Goal: Information Seeking & Learning: Learn about a topic

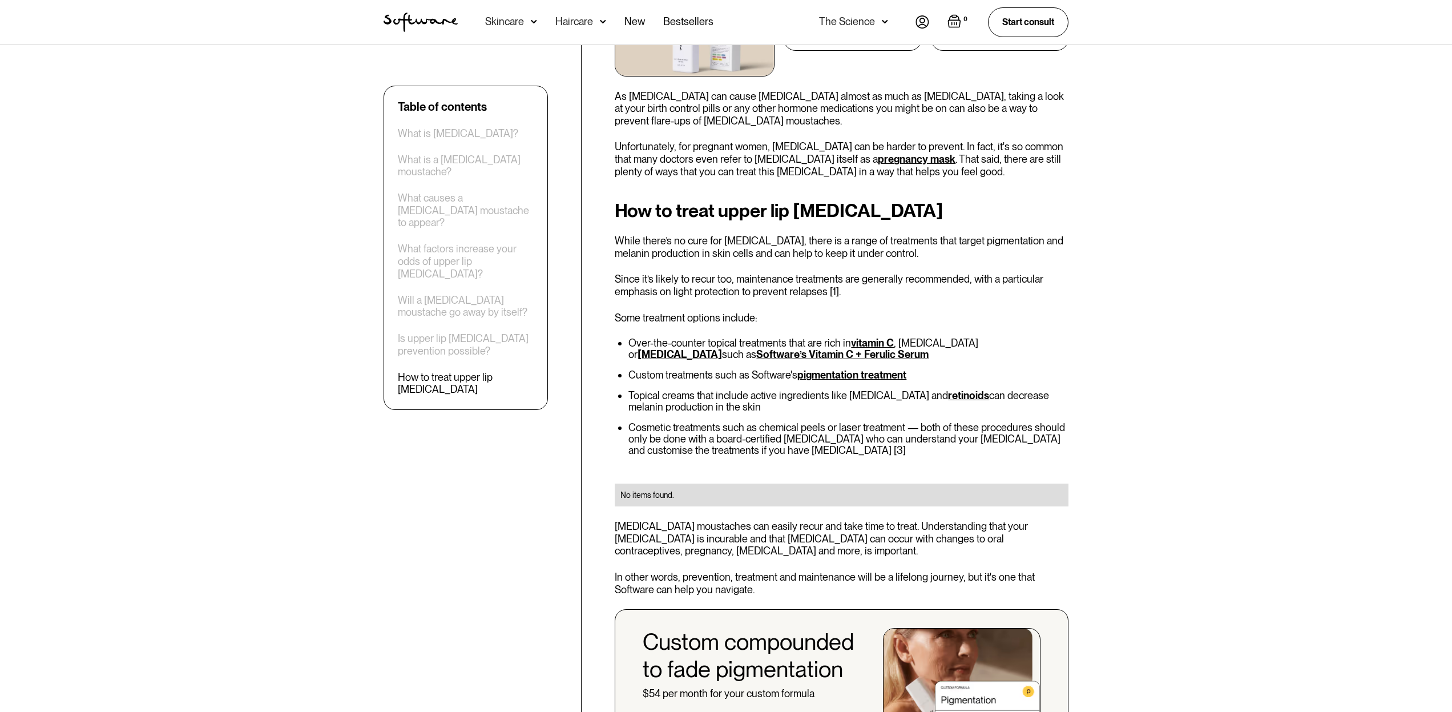
scroll to position [1850, 0]
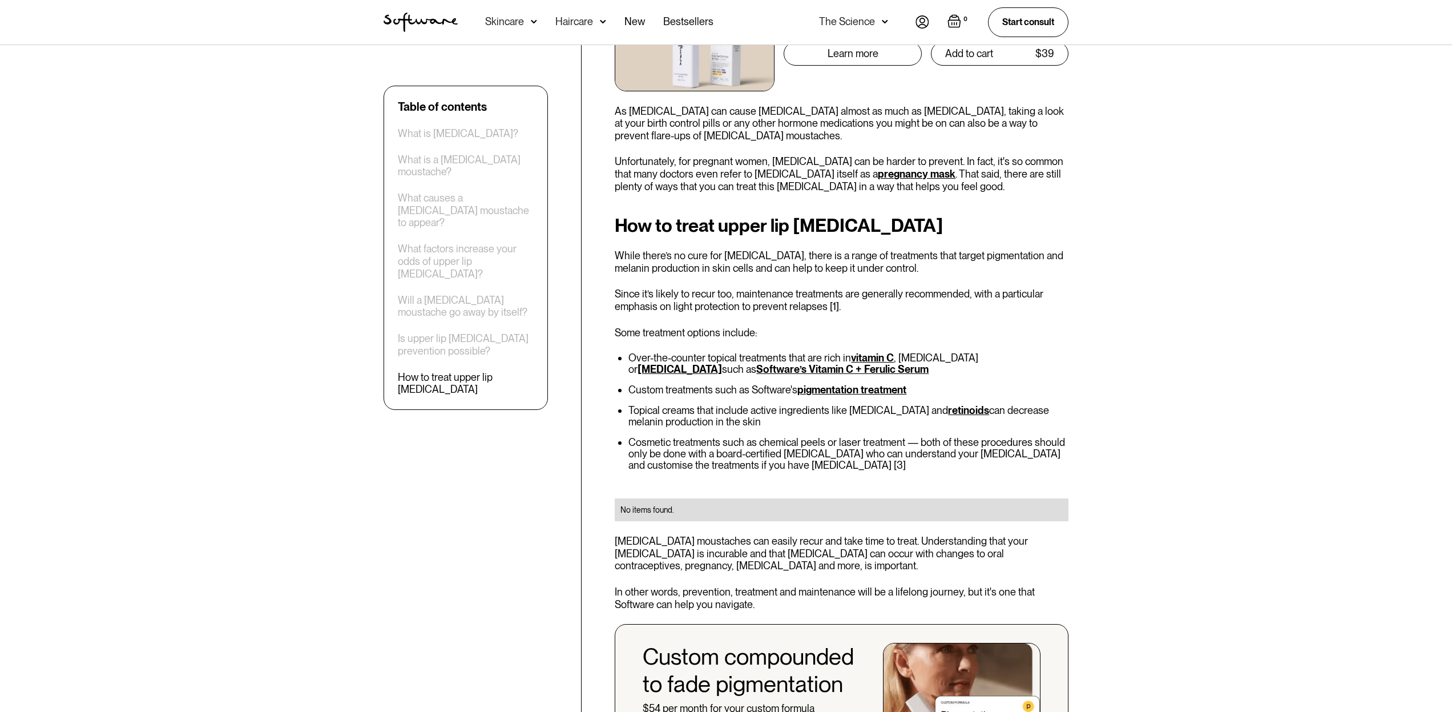
click at [756, 363] on link "Software’s Vitamin C + Ferulic Serum" at bounding box center [842, 369] width 172 height 12
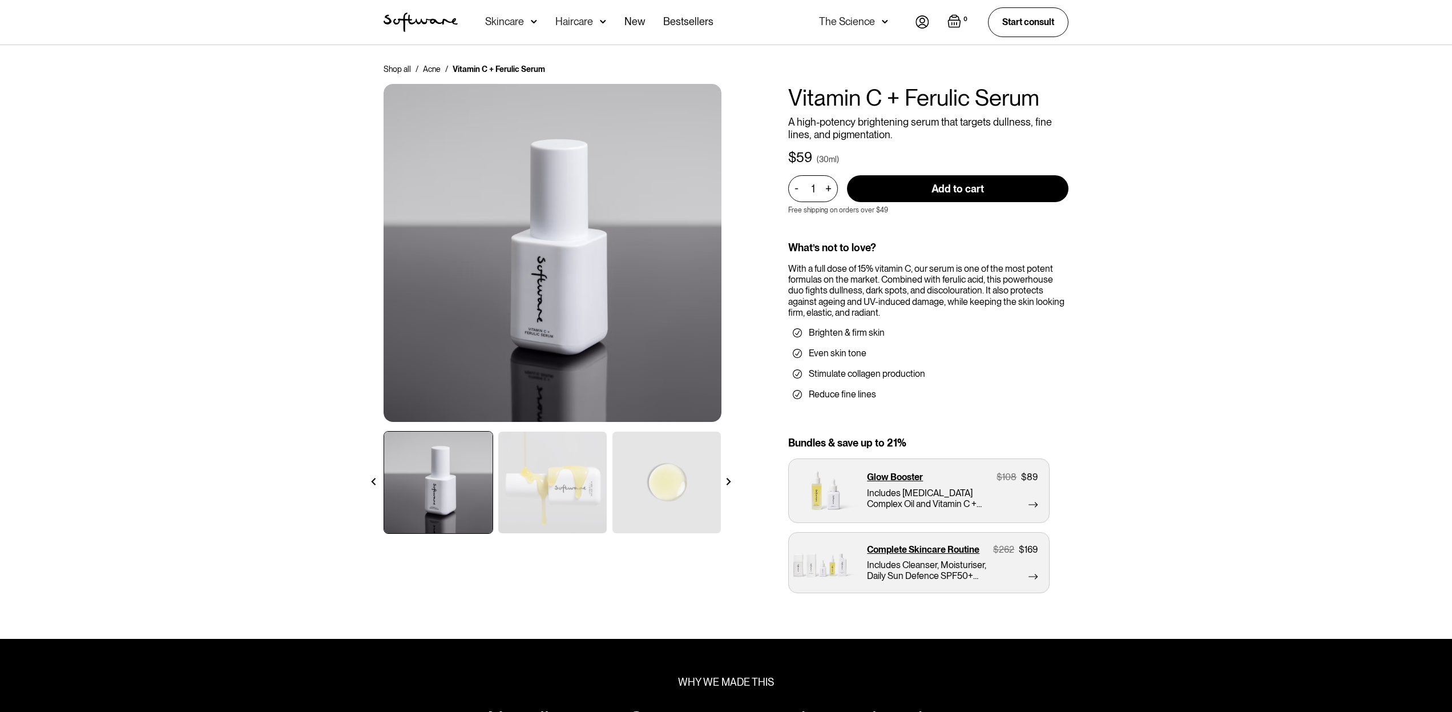
click at [503, 467] on img at bounding box center [552, 482] width 108 height 102
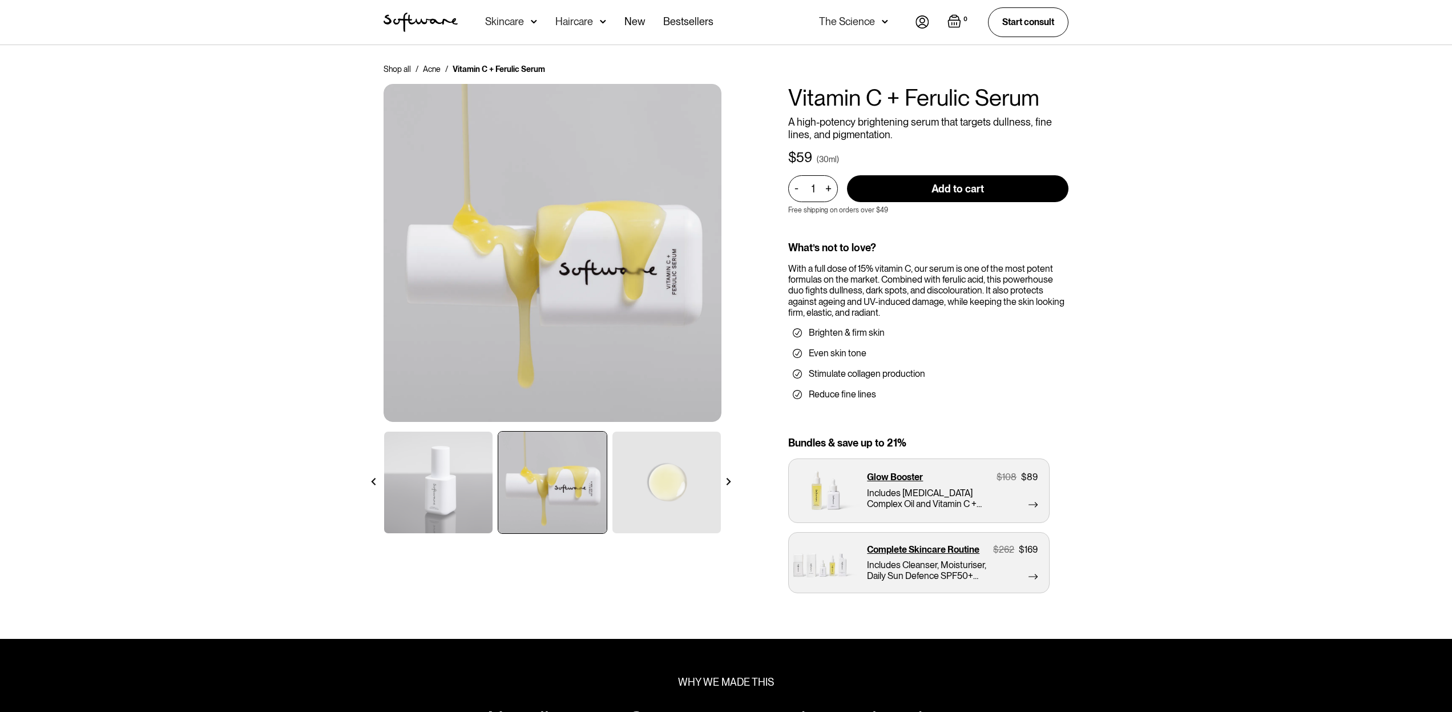
click at [660, 474] on img at bounding box center [666, 482] width 108 height 102
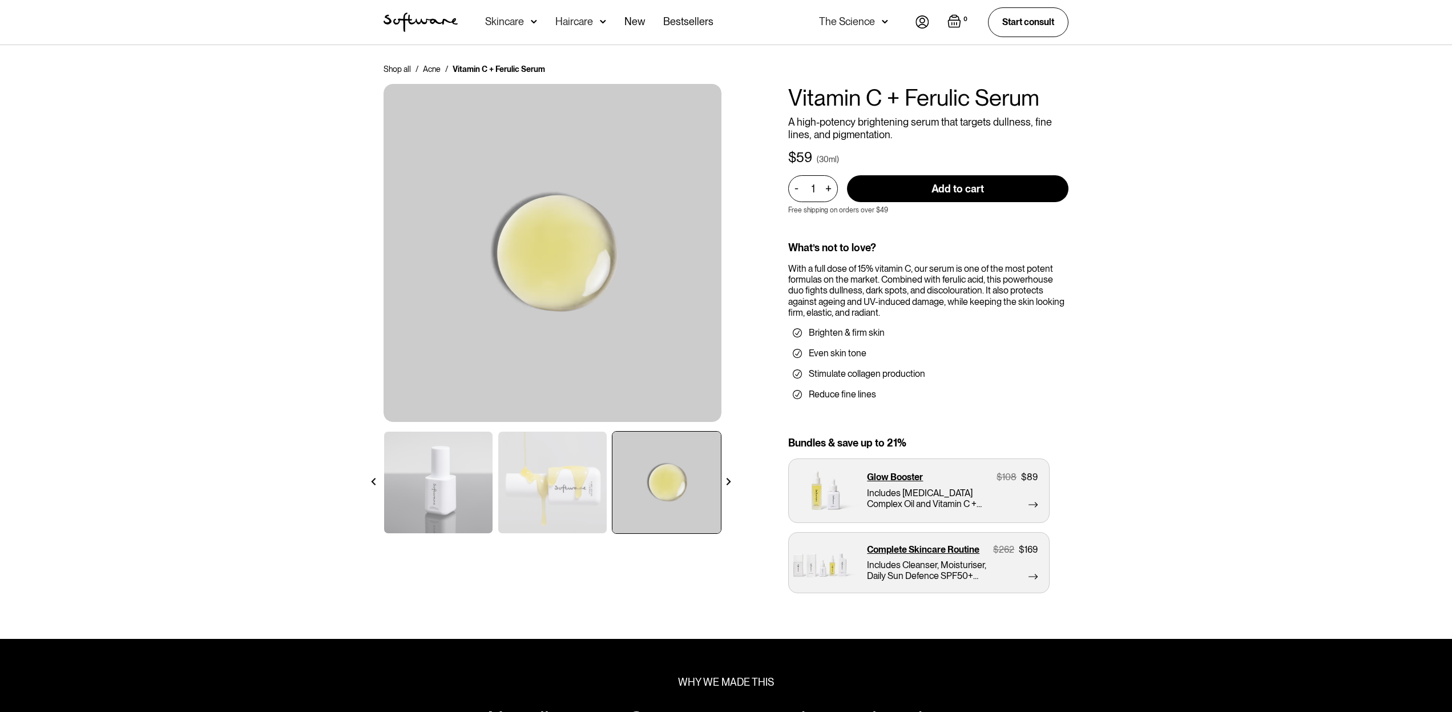
click at [533, 20] on img at bounding box center [534, 21] width 6 height 11
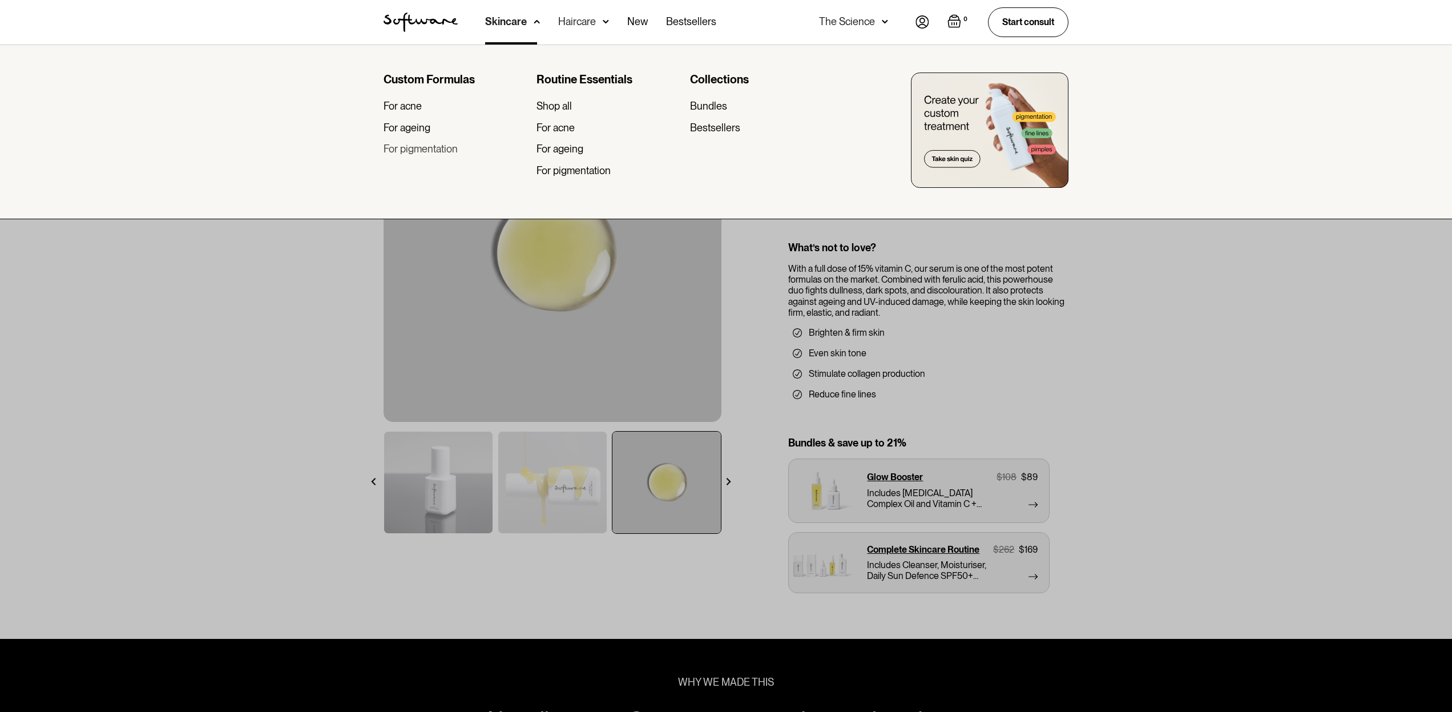
click at [416, 149] on div "For pigmentation" at bounding box center [420, 149] width 74 height 13
click at [403, 123] on div "For ageing" at bounding box center [406, 128] width 47 height 13
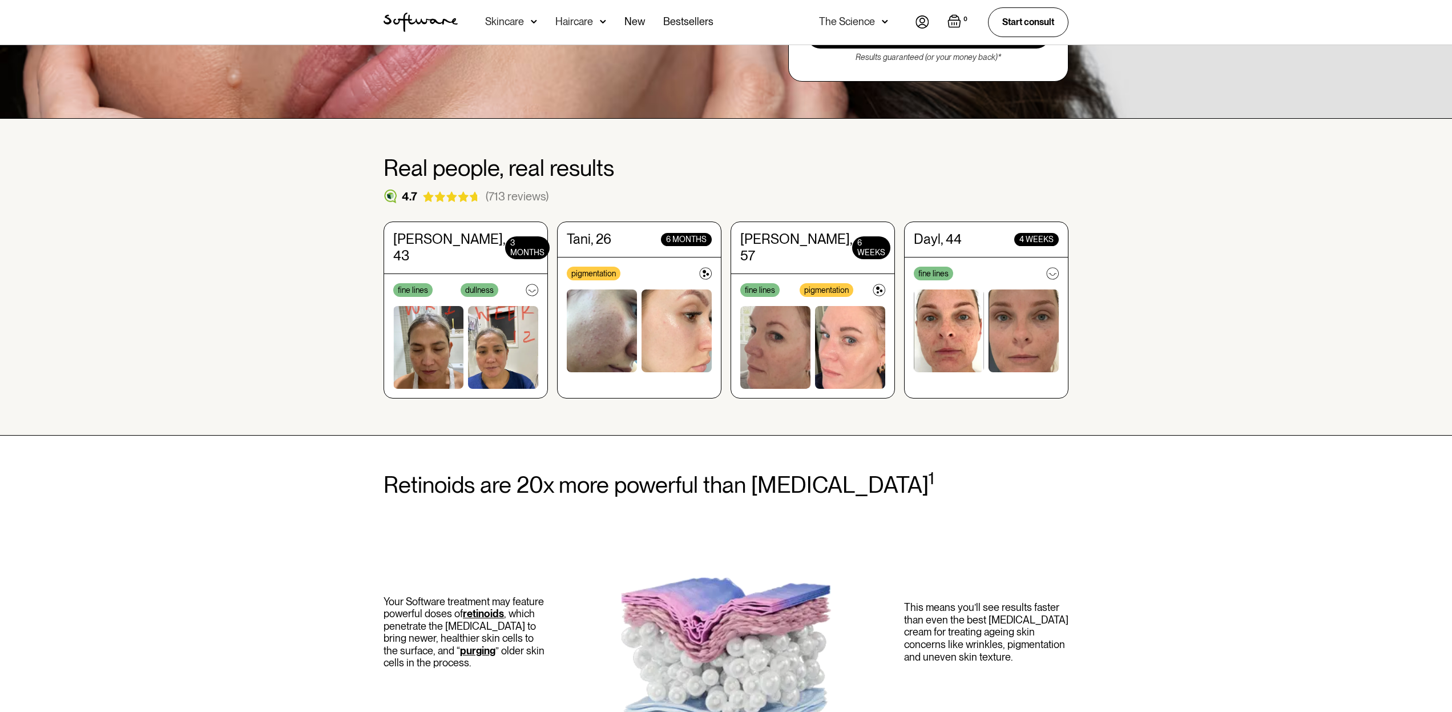
scroll to position [294, 0]
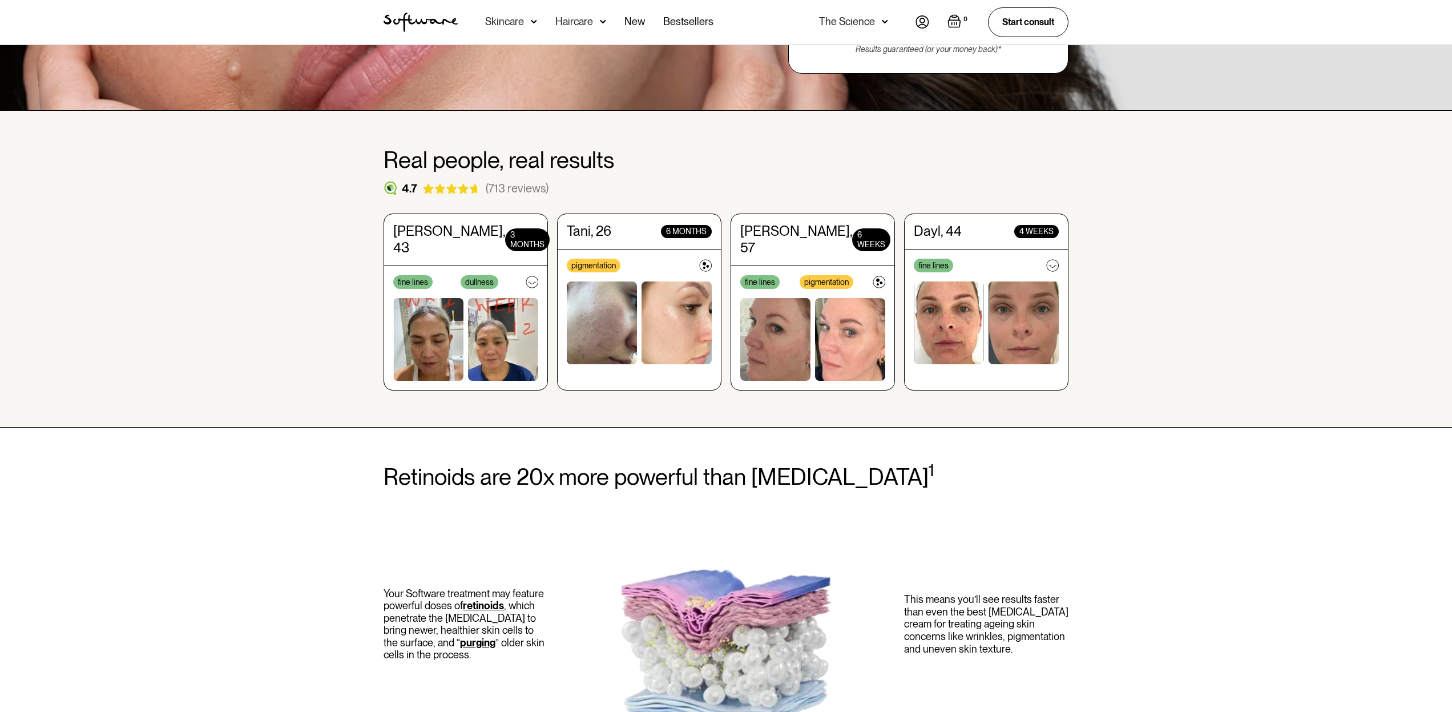
click at [771, 322] on img at bounding box center [775, 339] width 70 height 83
click at [844, 337] on img at bounding box center [850, 339] width 70 height 83
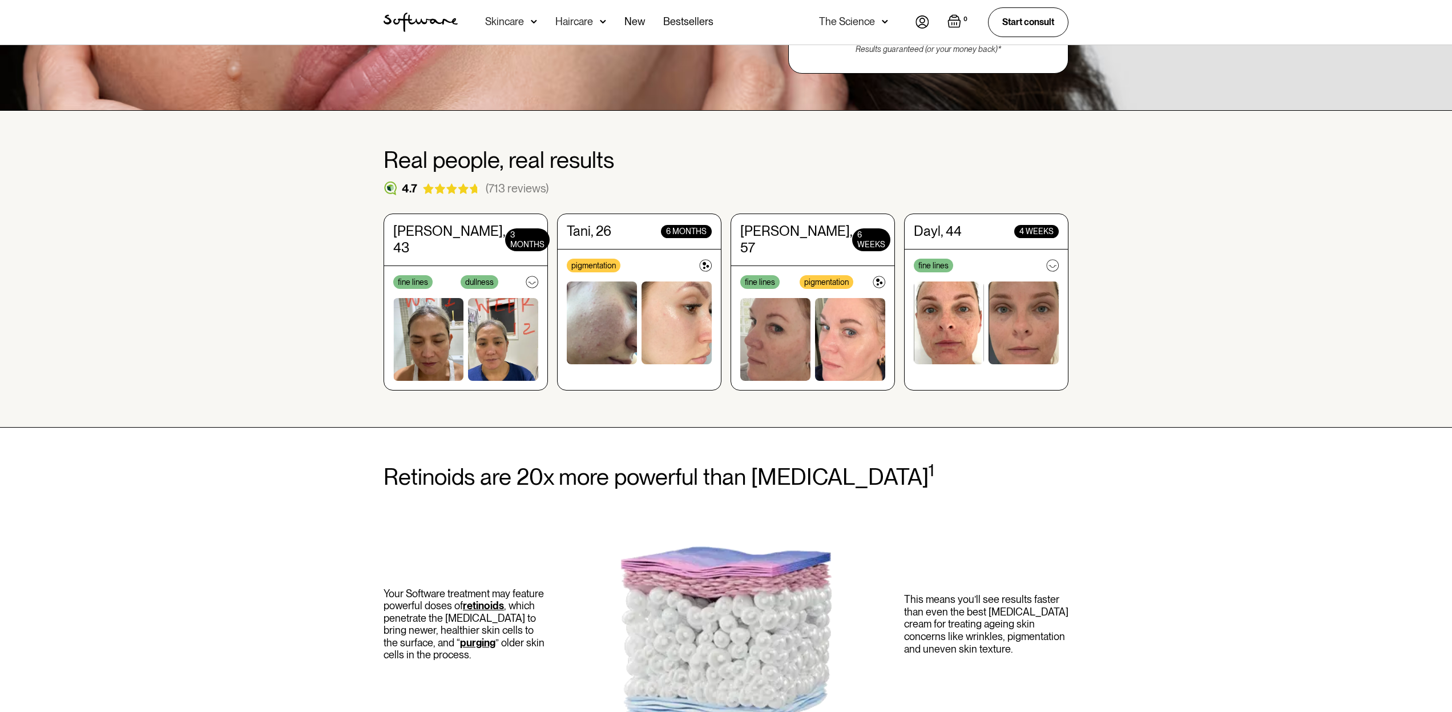
click at [802, 306] on img at bounding box center [775, 339] width 70 height 83
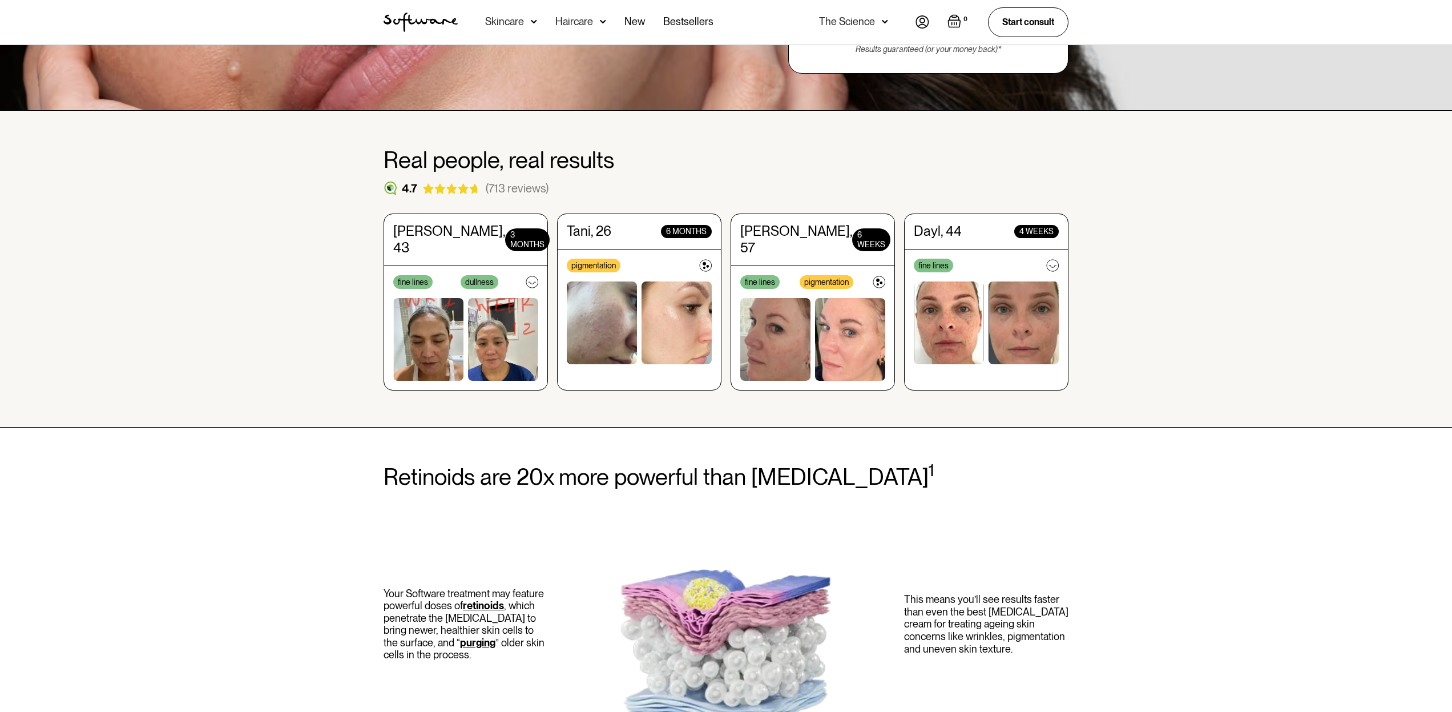
click at [801, 306] on img at bounding box center [775, 339] width 70 height 83
click at [800, 308] on img at bounding box center [775, 339] width 70 height 83
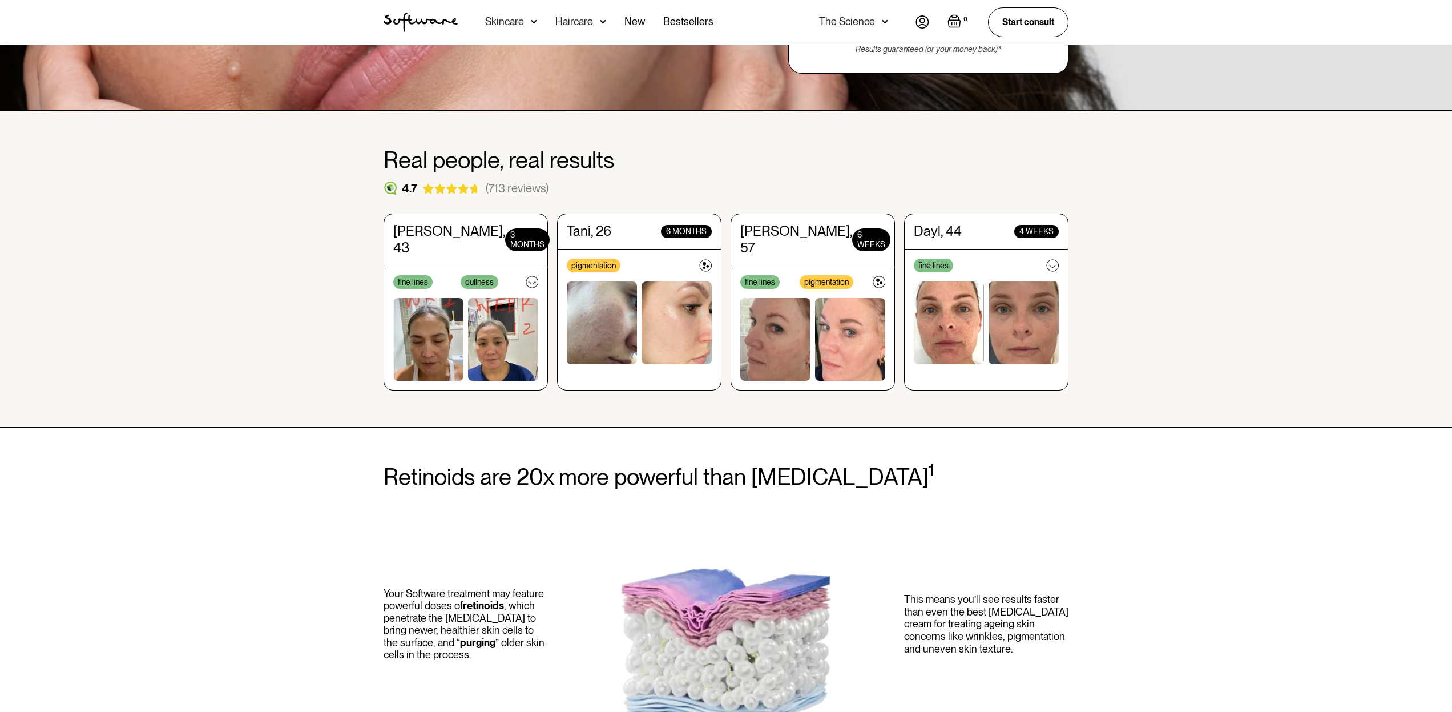
click at [821, 317] on img at bounding box center [850, 339] width 70 height 83
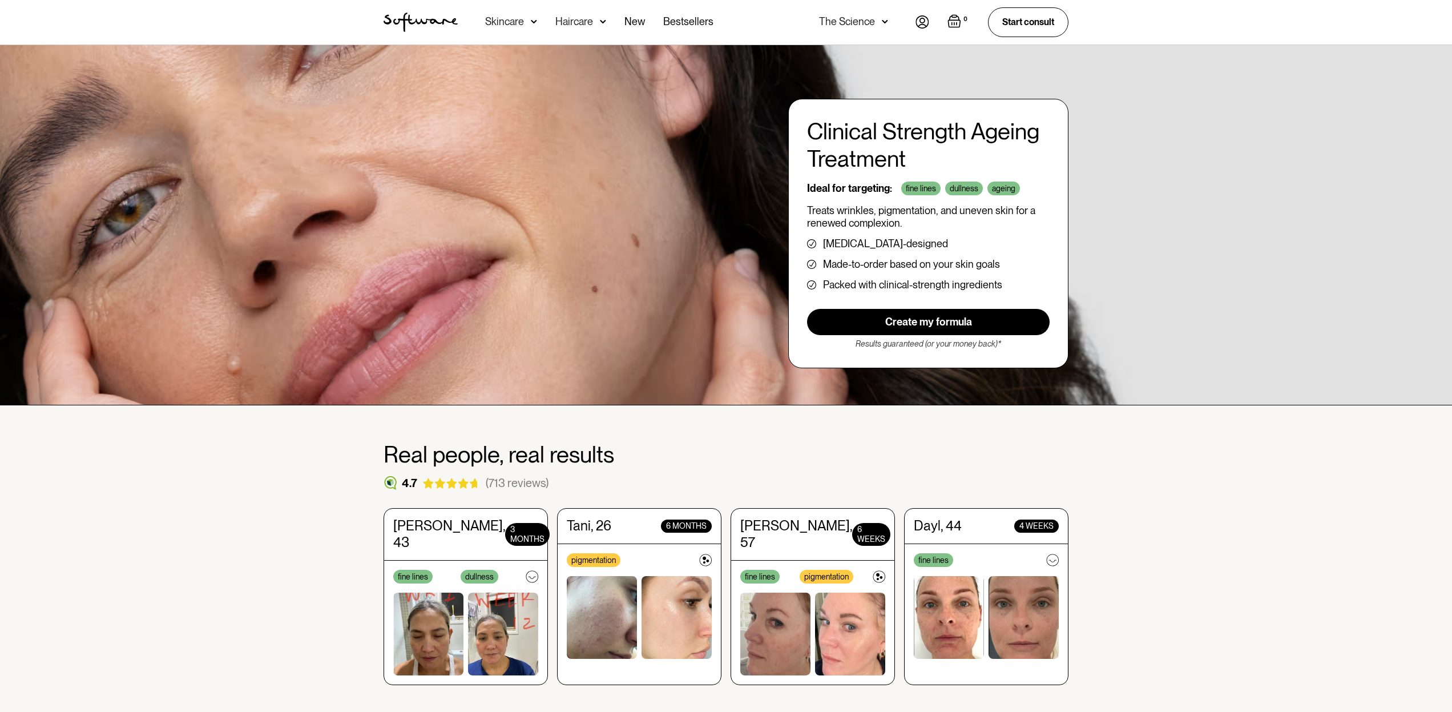
scroll to position [0, 0]
click at [685, 21] on link "Bestsellers" at bounding box center [688, 22] width 50 height 45
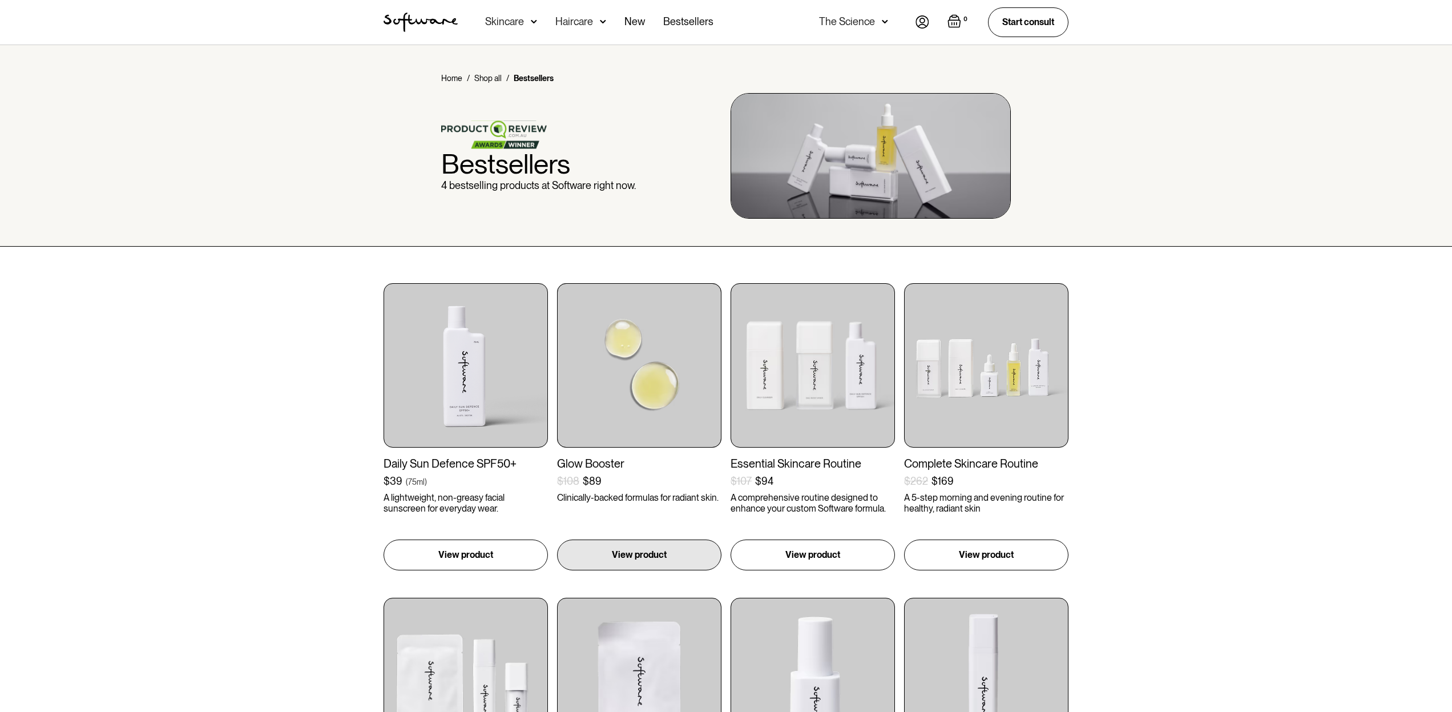
click at [585, 332] on img at bounding box center [639, 365] width 164 height 164
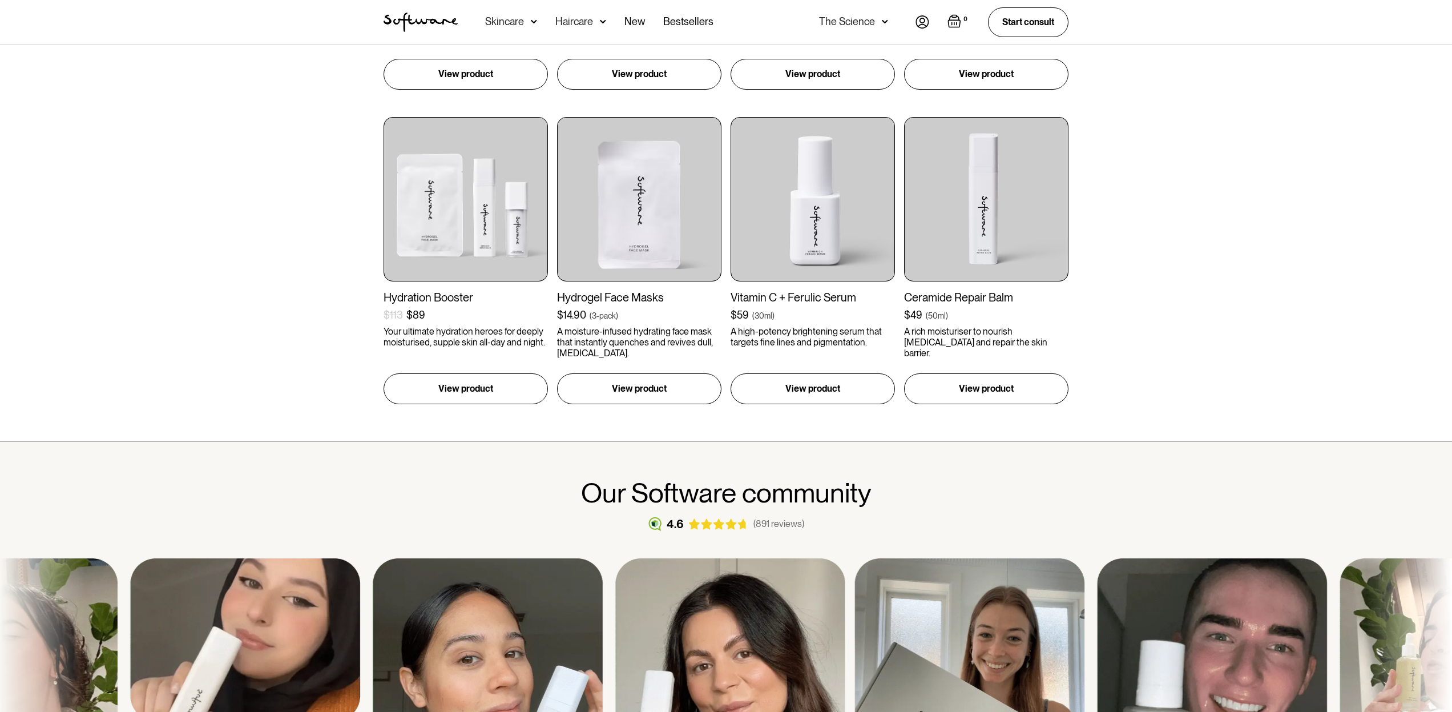
scroll to position [486, 0]
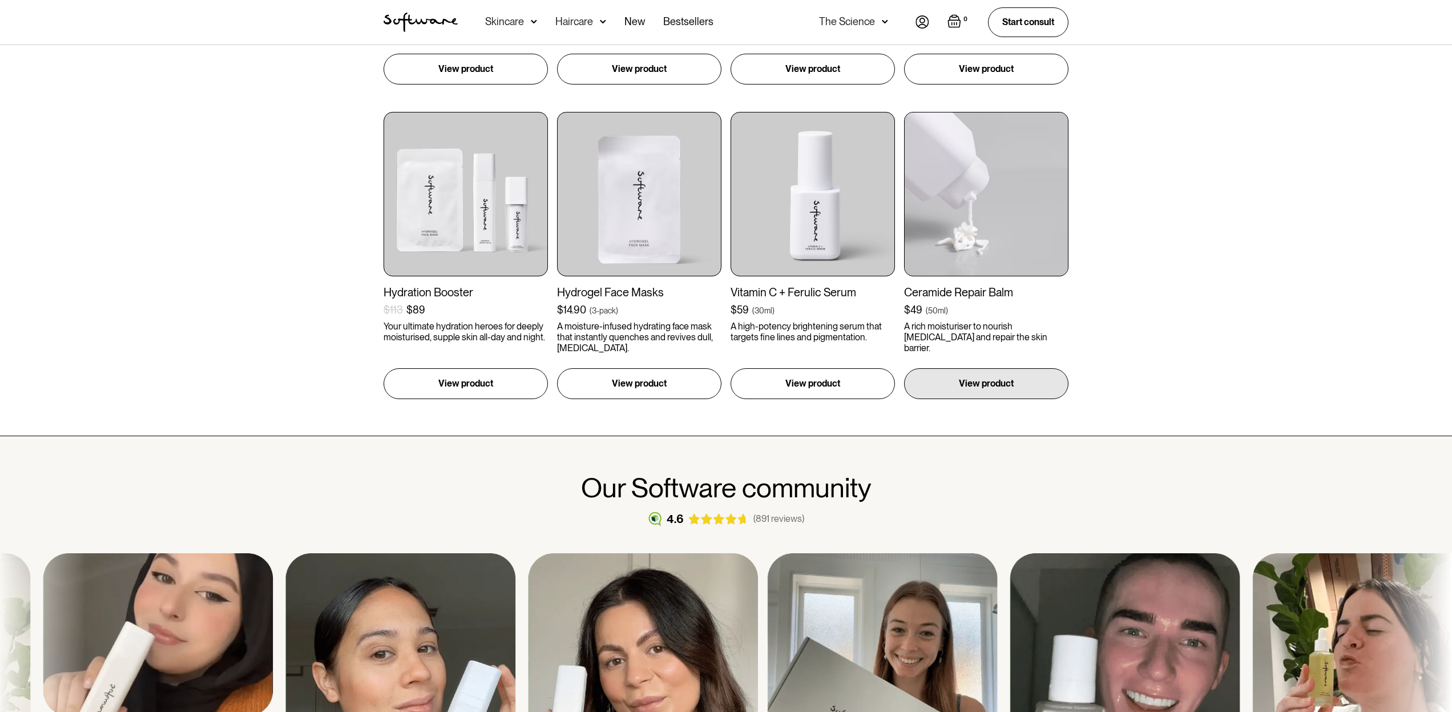
click at [992, 230] on img at bounding box center [986, 194] width 164 height 164
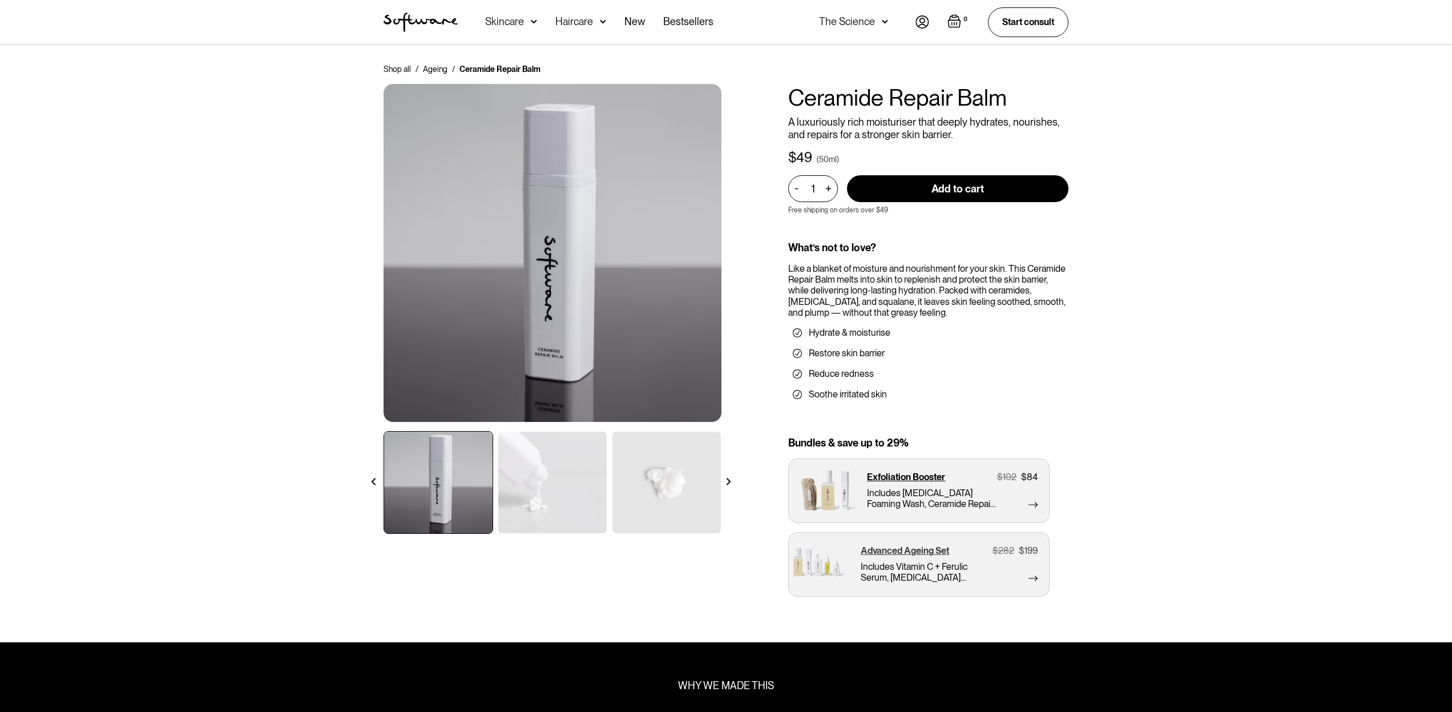
click at [891, 551] on p "Advanced Ageing Set" at bounding box center [904, 550] width 88 height 11
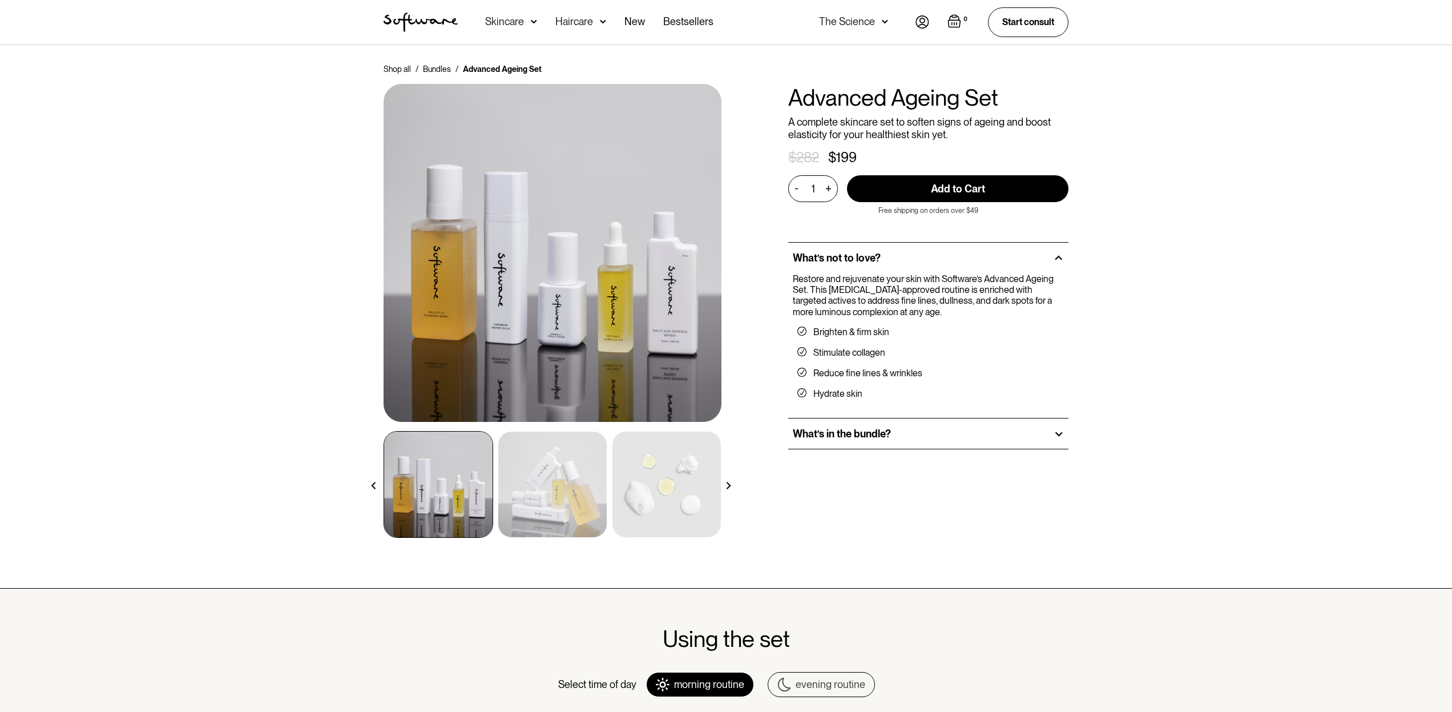
click at [1053, 430] on div at bounding box center [1058, 434] width 10 height 10
